Goal: Task Accomplishment & Management: Use online tool/utility

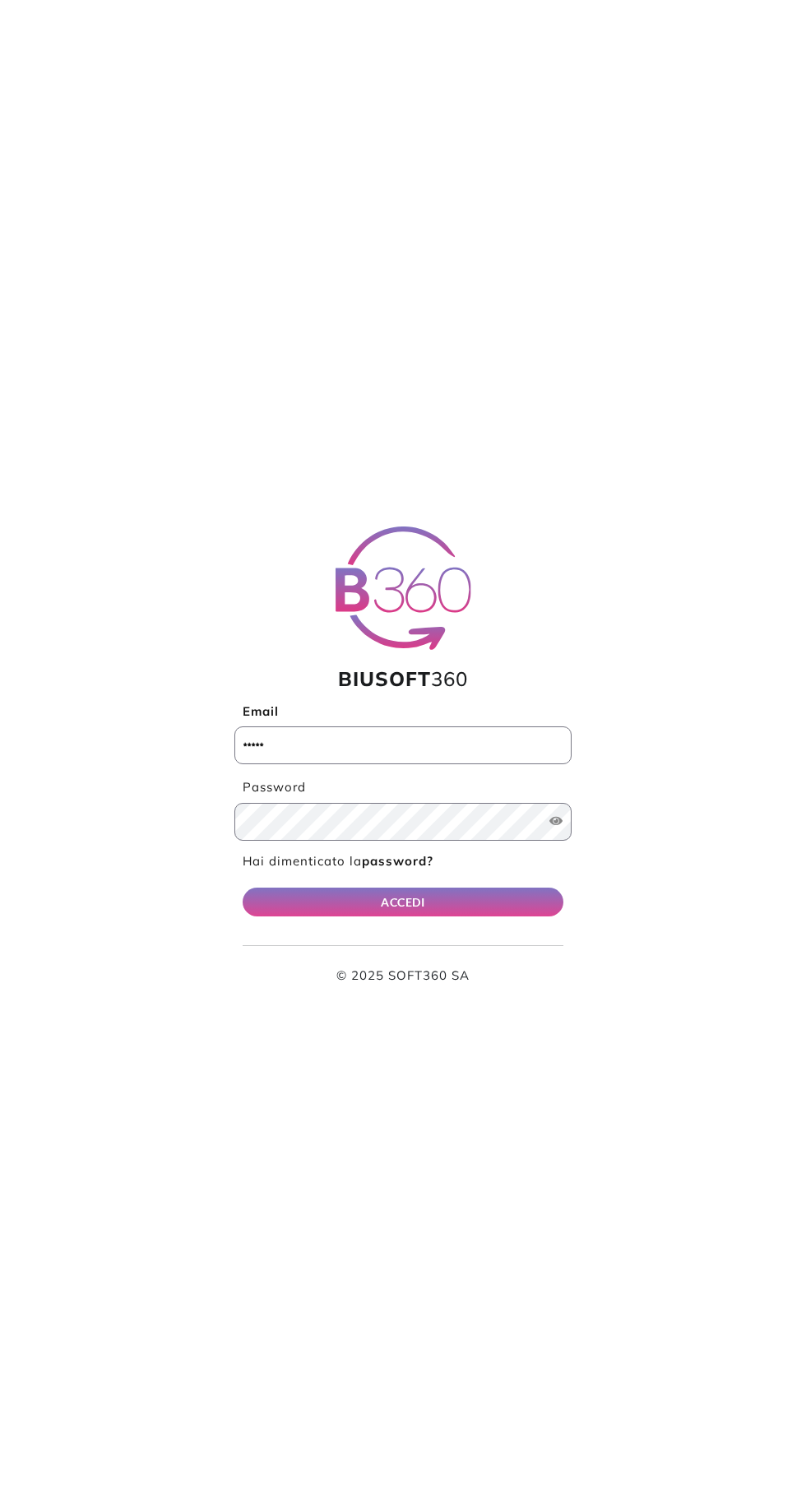
click at [469, 711] on label "Email" at bounding box center [403, 712] width 337 height 19
click at [469, 726] on input "Email" at bounding box center [403, 745] width 337 height 38
type input "**********"
click at [243, 888] on button "ACCEDI" at bounding box center [403, 902] width 321 height 29
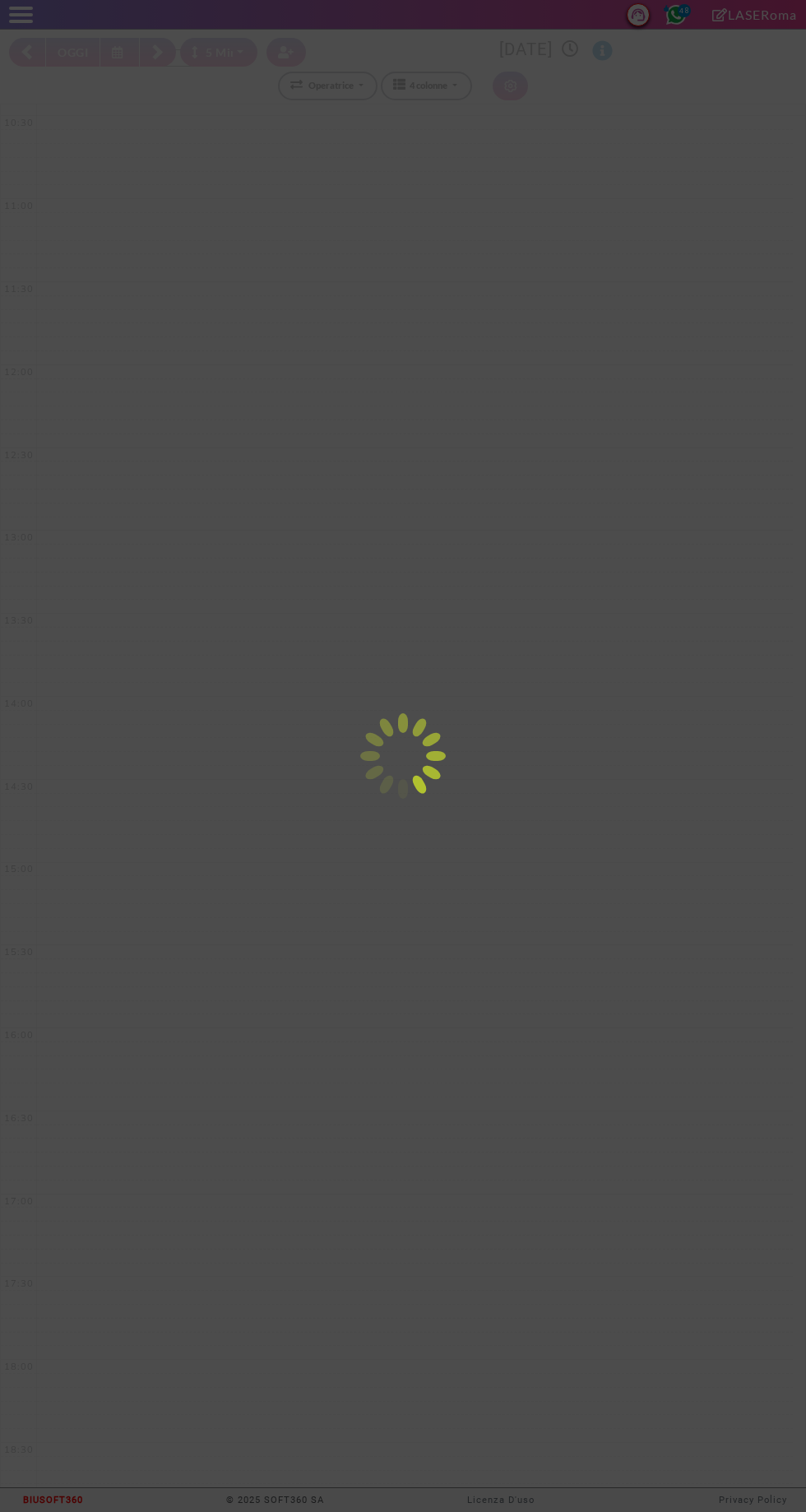
select select "*"
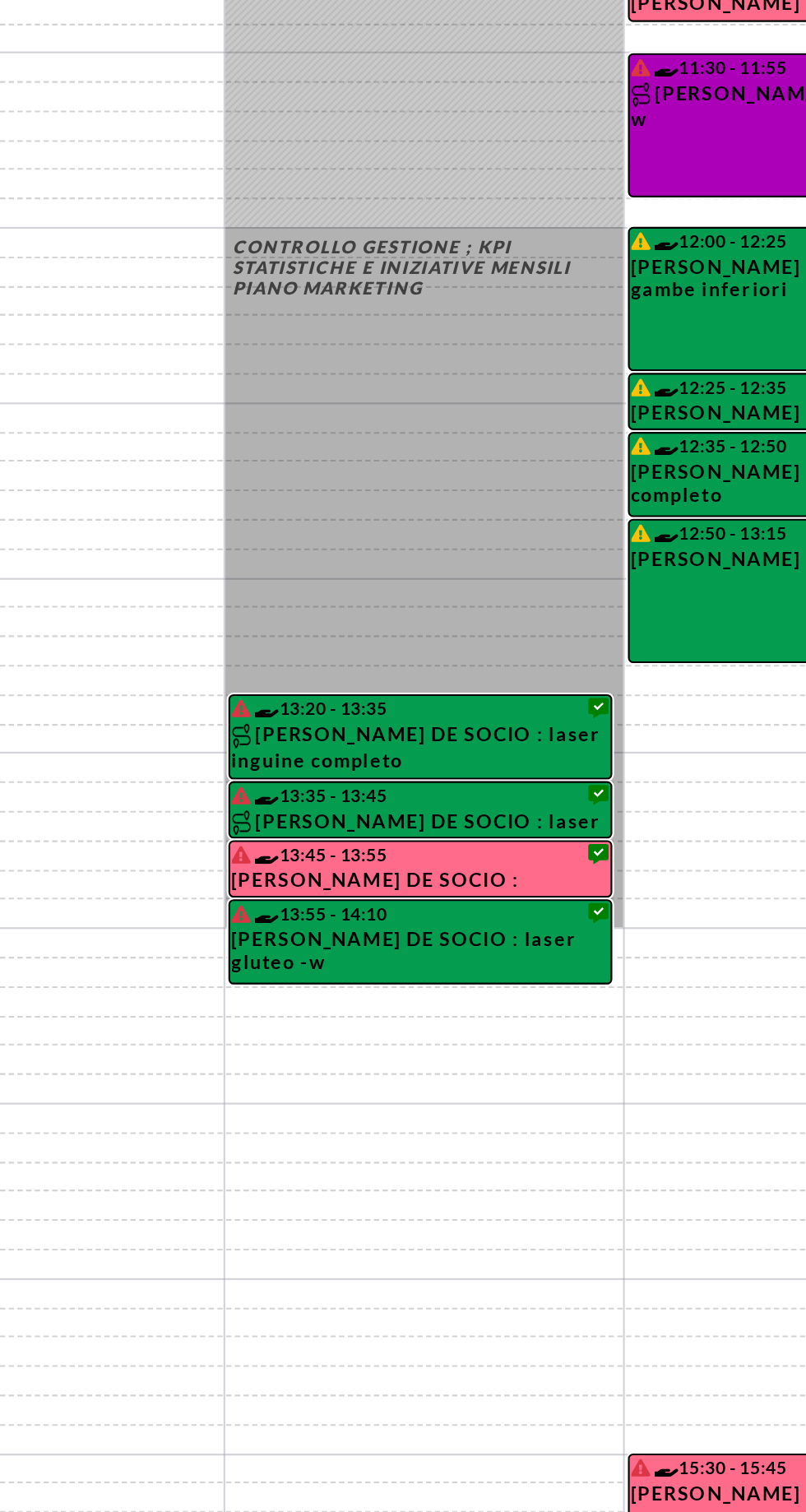
select select "*"
